Goal: Entertainment & Leisure: Browse casually

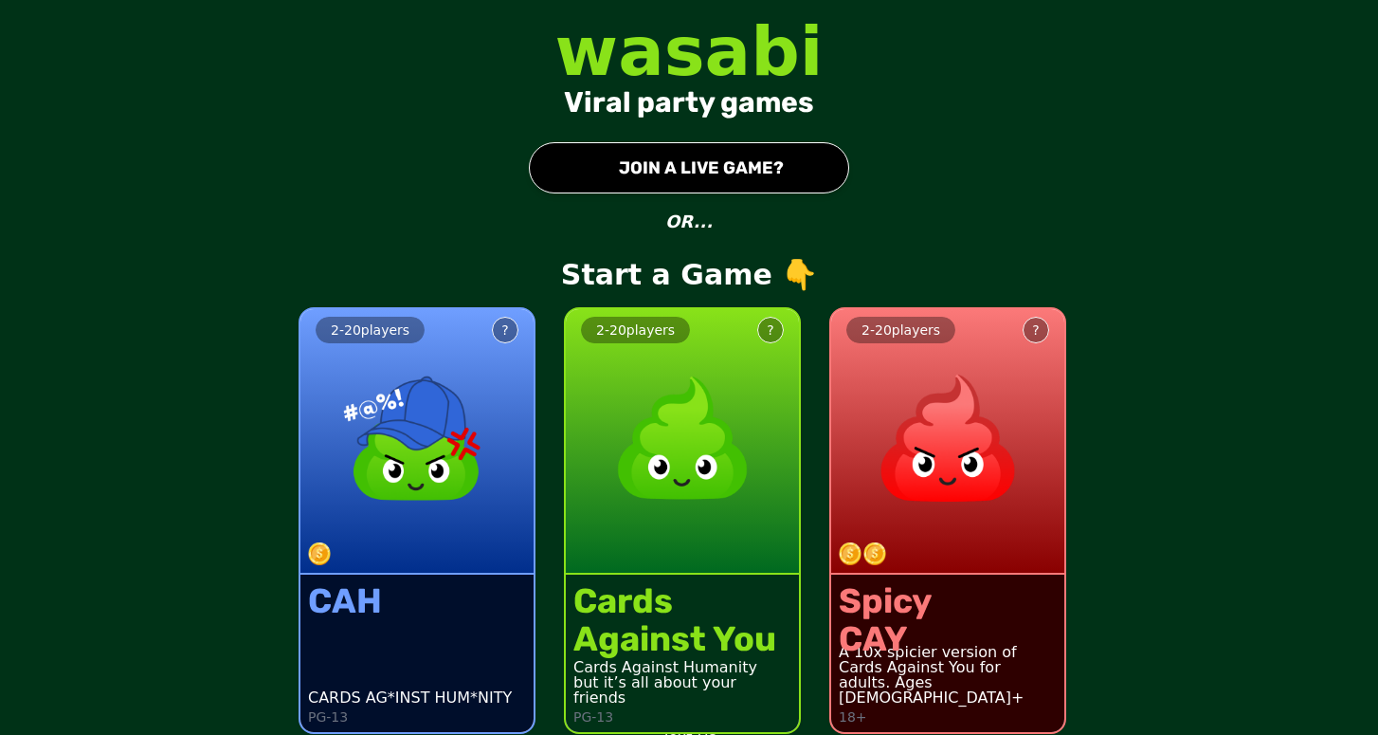
drag, startPoint x: 1303, startPoint y: 190, endPoint x: 1294, endPoint y: 157, distance: 33.6
click at [1294, 156] on div "wasabi Viral party games ● JOIN A LIVE GAME? OR... Start a Game 👇 2 - 20 player…" at bounding box center [689, 367] width 1378 height 735
click at [690, 617] on div "Cards Against You" at bounding box center [674, 620] width 203 height 76
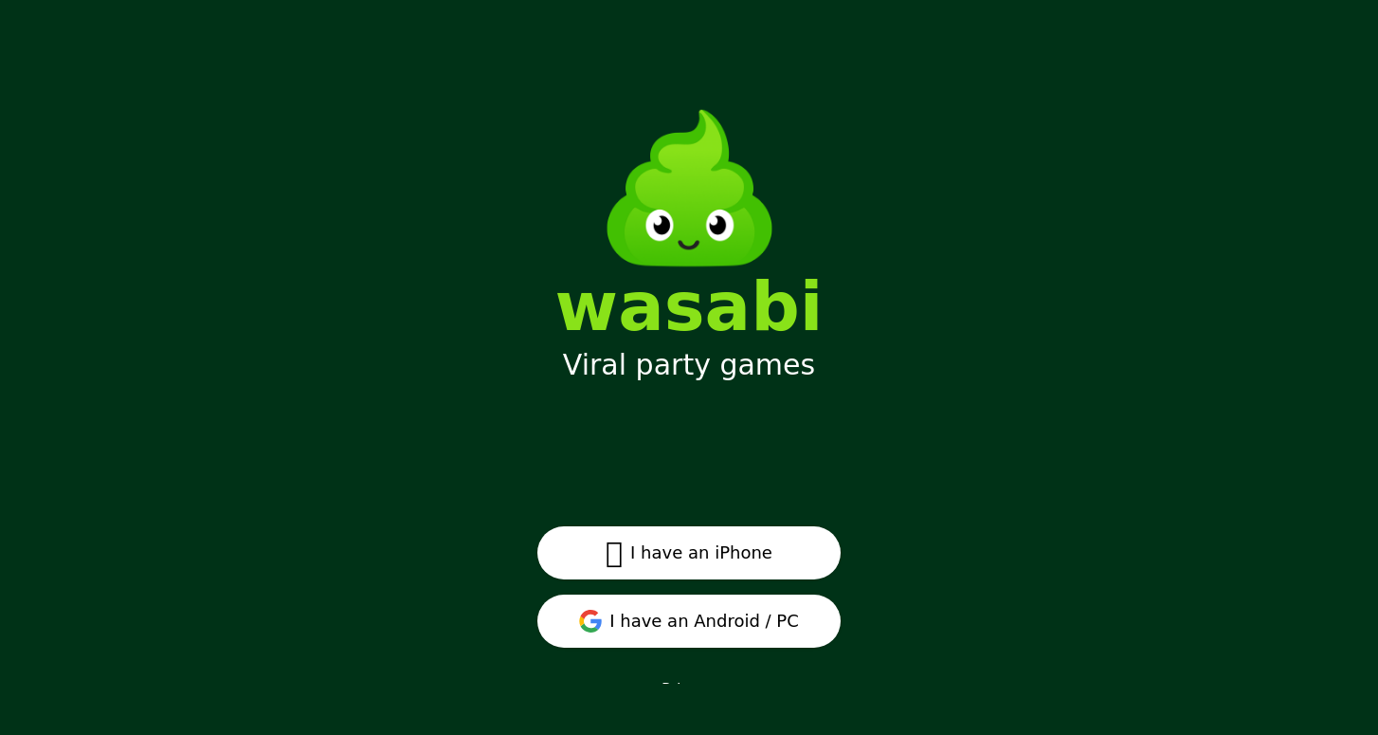
click at [783, 541] on button " I have an iPhone" at bounding box center [688, 552] width 303 height 53
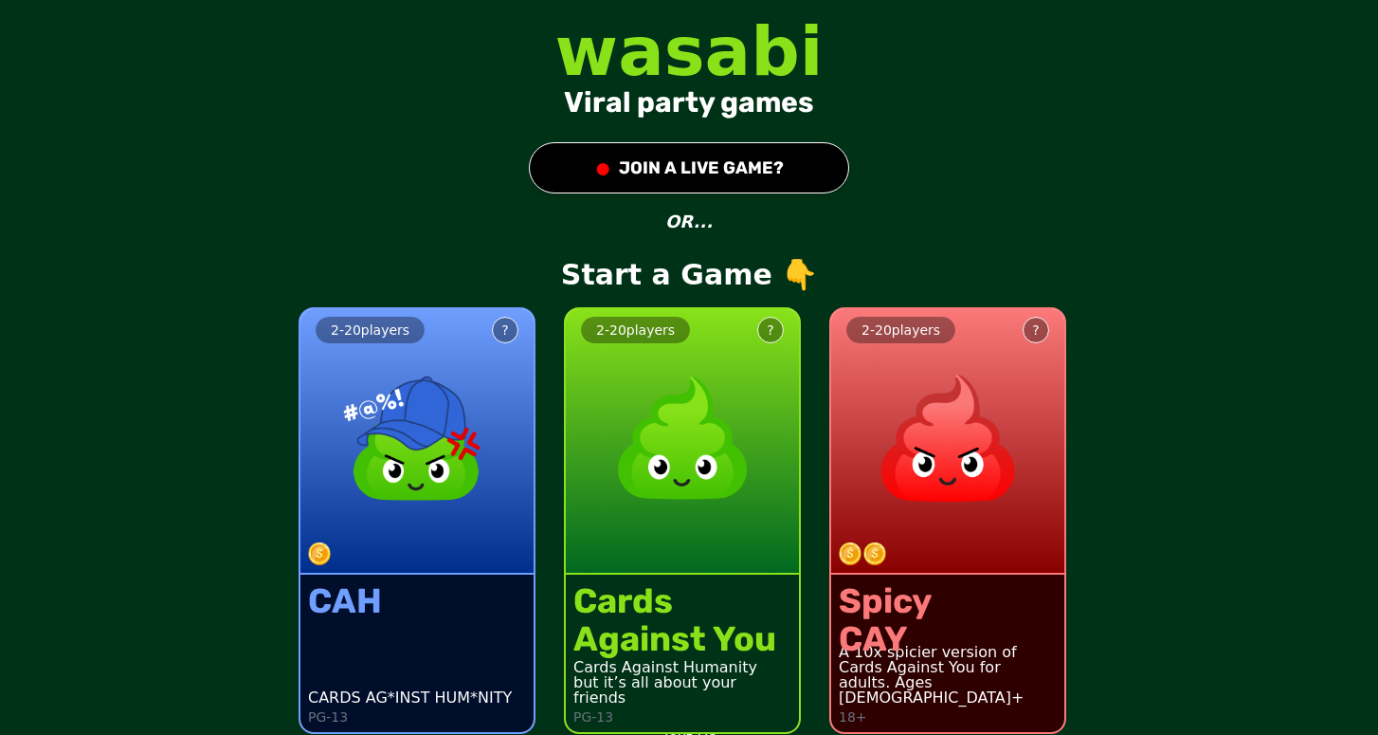
click at [771, 159] on button "● JOIN A LIVE GAME?" at bounding box center [689, 167] width 320 height 51
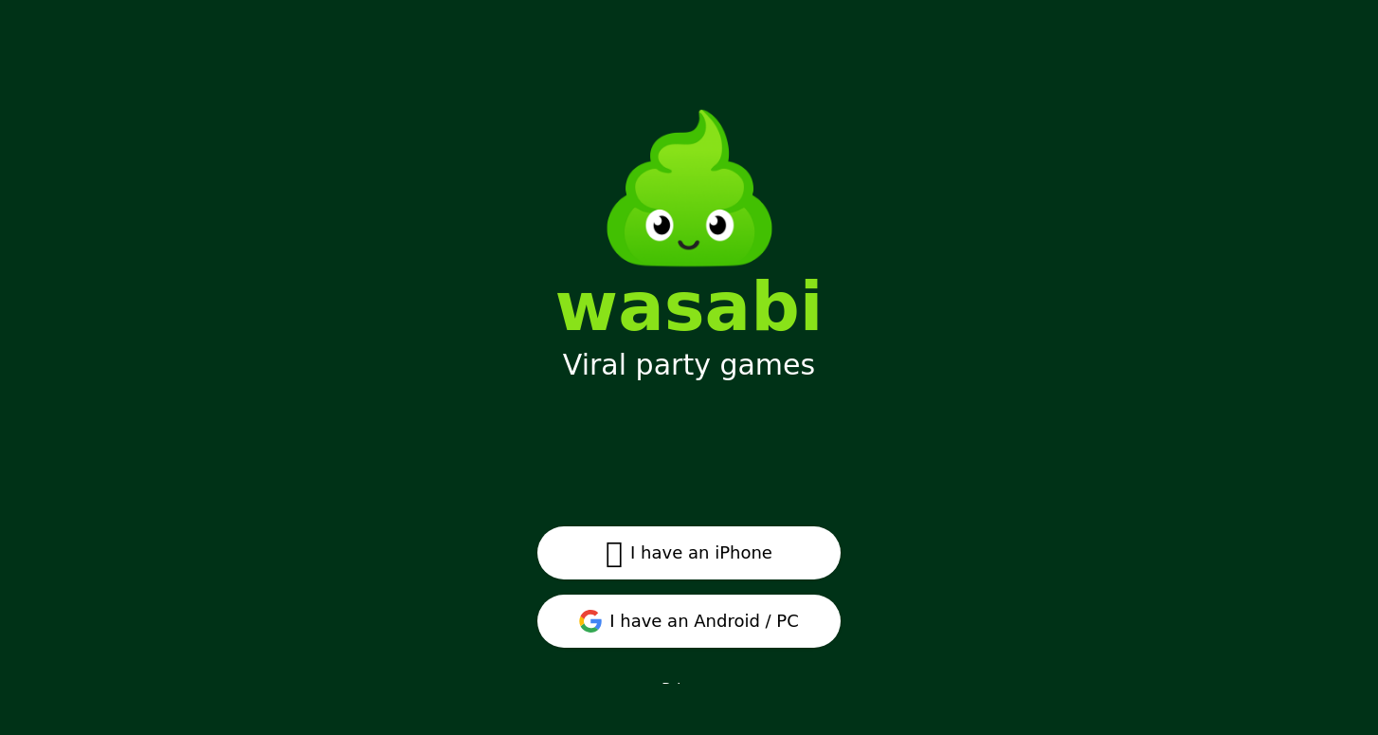
click at [725, 550] on button " I have an iPhone" at bounding box center [688, 552] width 303 height 53
